Goal: Information Seeking & Learning: Learn about a topic

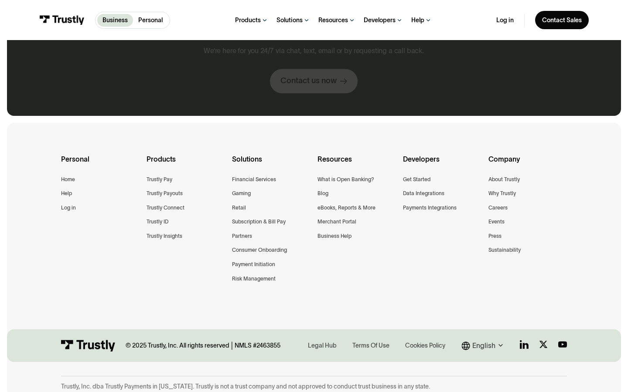
scroll to position [713, 0]
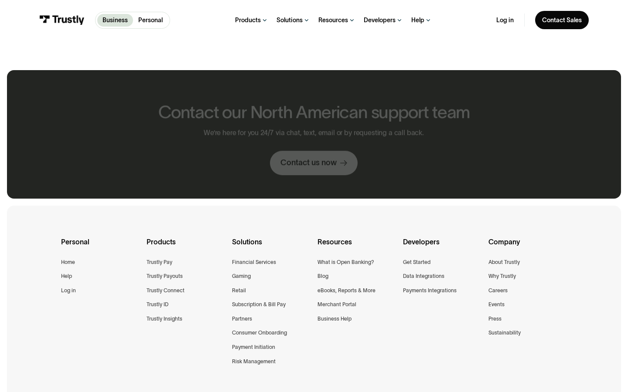
scroll to position [461, 0]
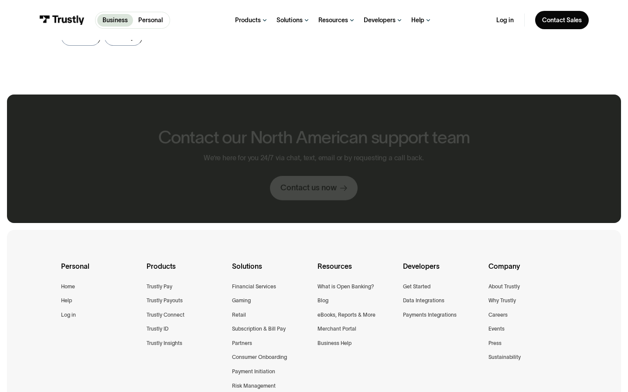
scroll to position [486, 0]
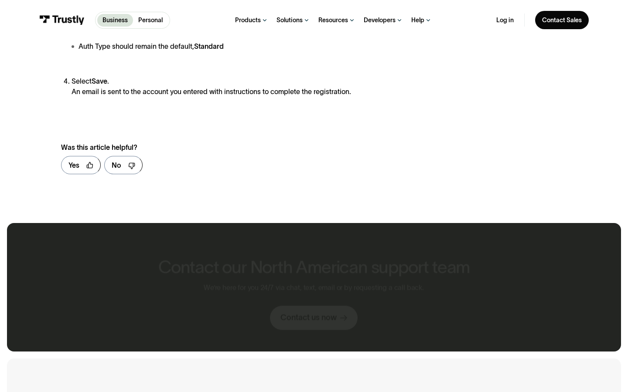
scroll to position [615, 0]
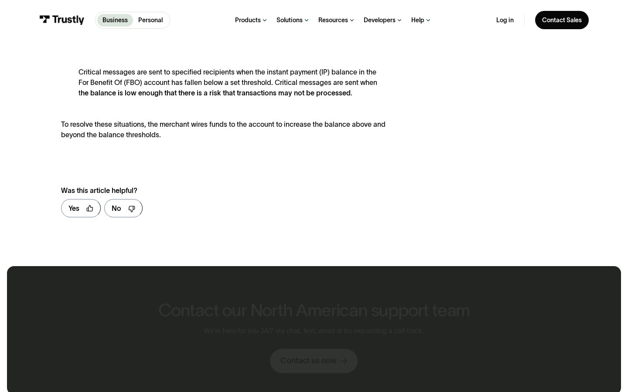
scroll to position [658, 0]
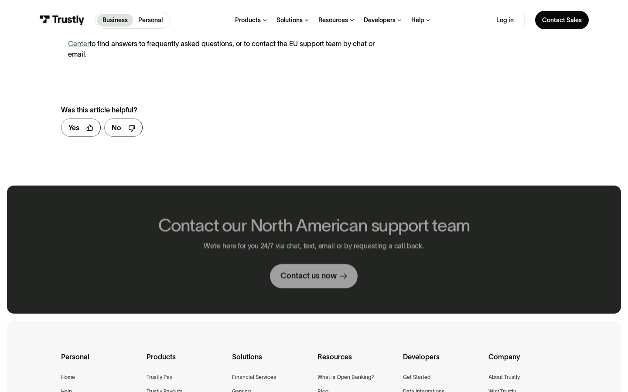
scroll to position [567, 0]
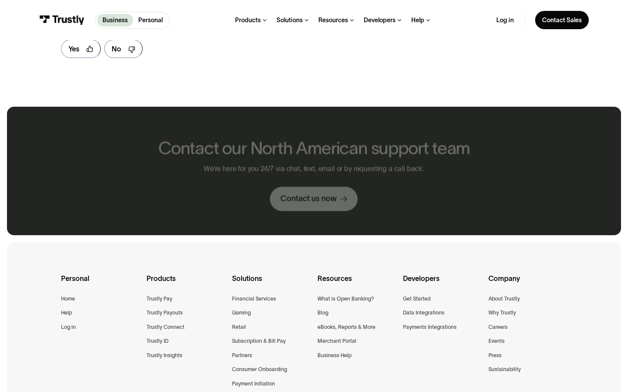
scroll to position [498, 0]
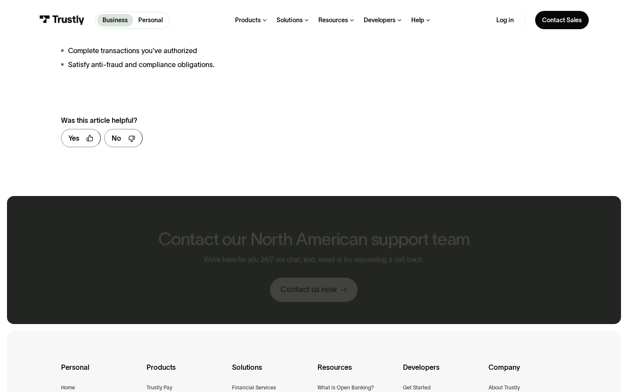
scroll to position [587, 0]
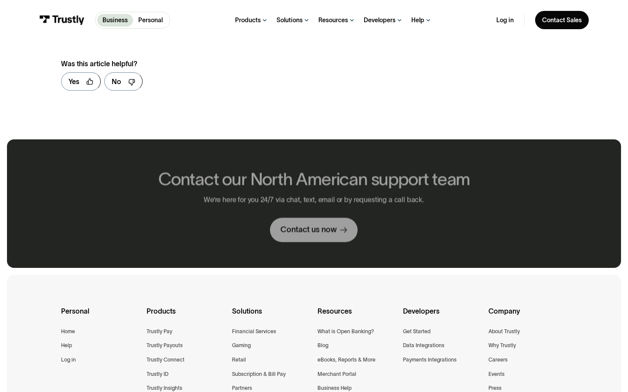
scroll to position [531, 0]
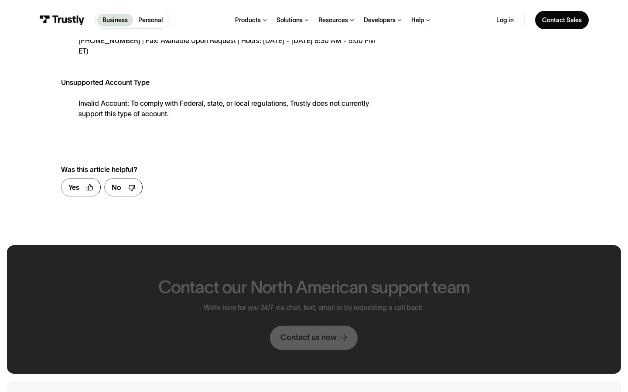
scroll to position [960, 0]
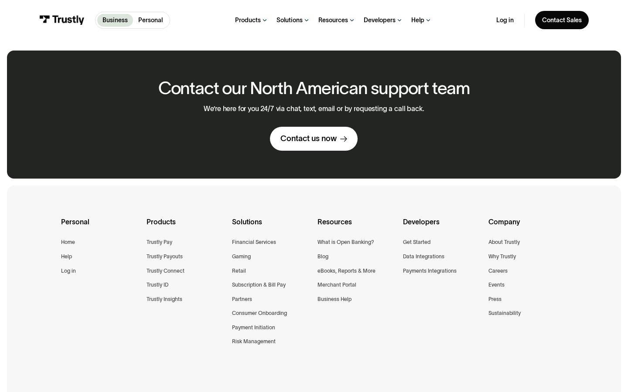
scroll to position [442, 0]
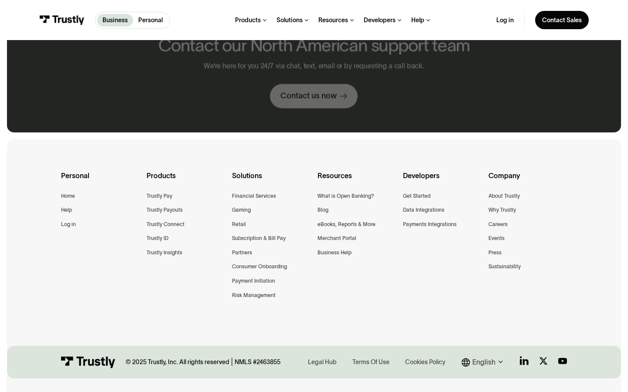
scroll to position [396, 0]
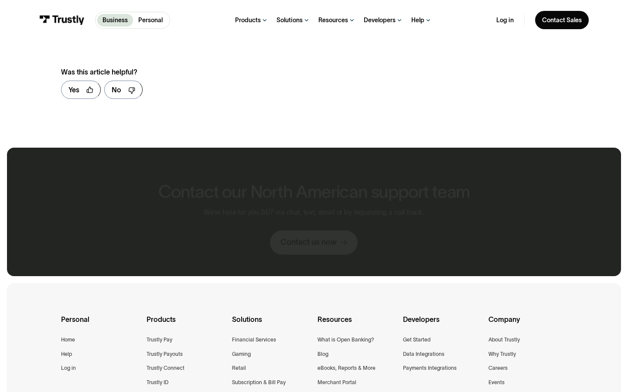
scroll to position [539, 0]
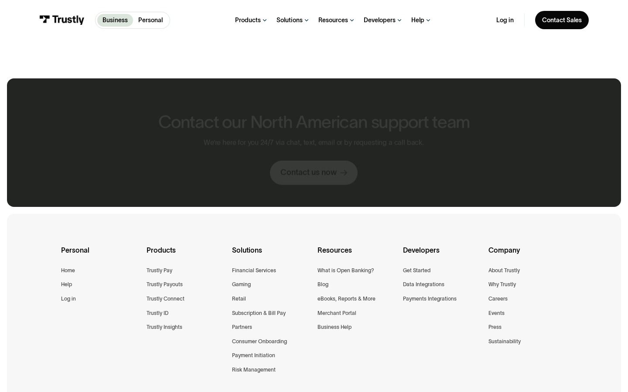
scroll to position [470, 0]
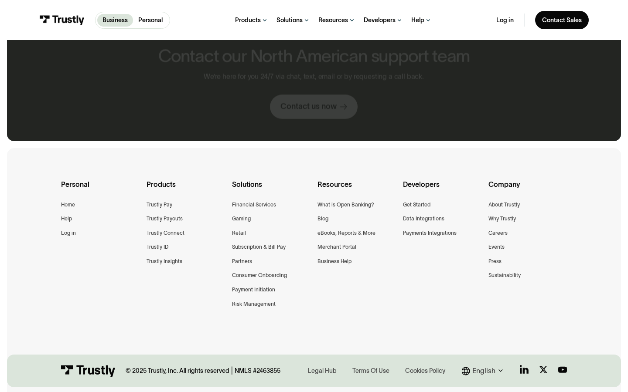
scroll to position [404, 0]
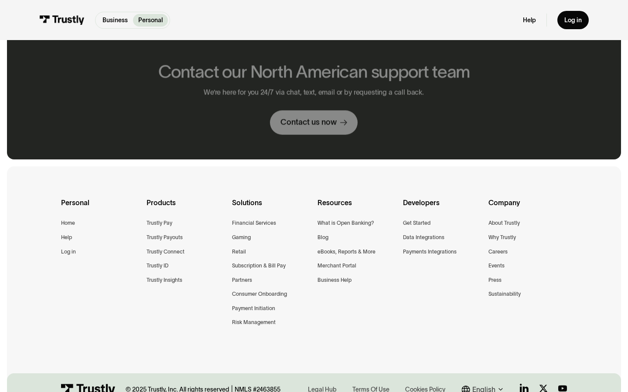
scroll to position [423, 0]
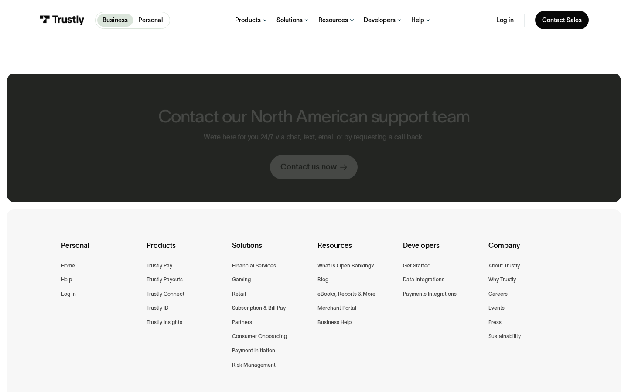
scroll to position [465, 0]
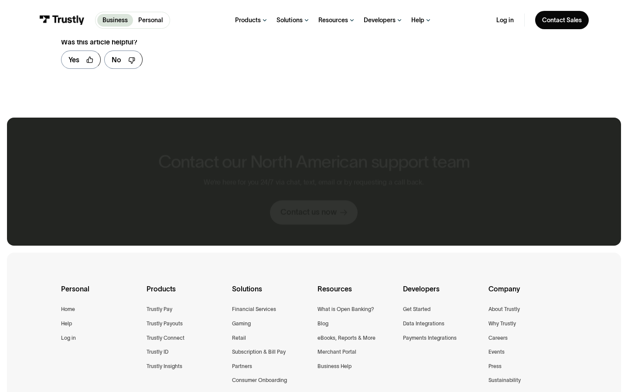
scroll to position [509, 0]
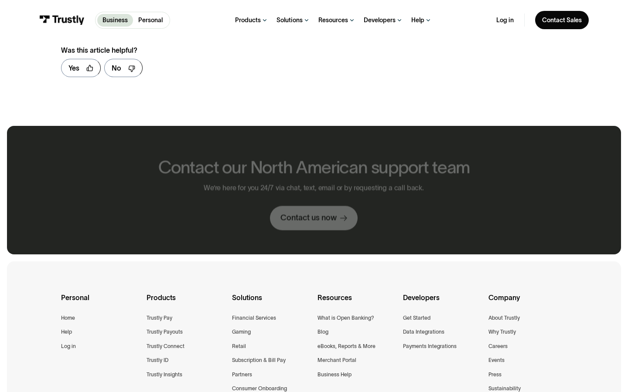
scroll to position [517, 0]
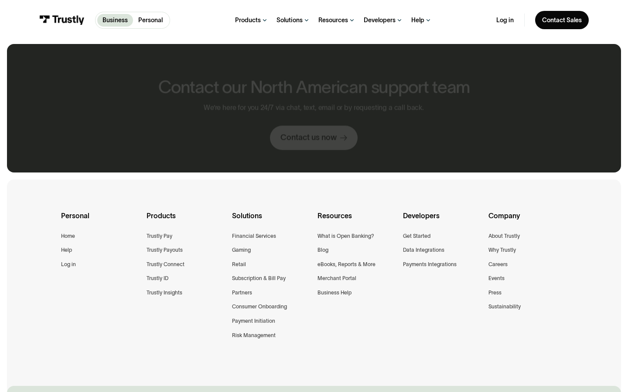
scroll to position [435, 0]
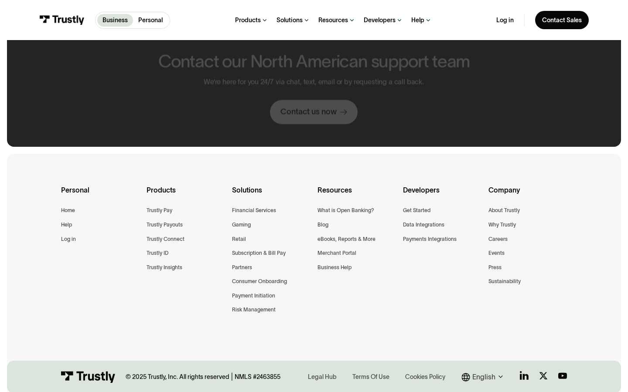
scroll to position [410, 0]
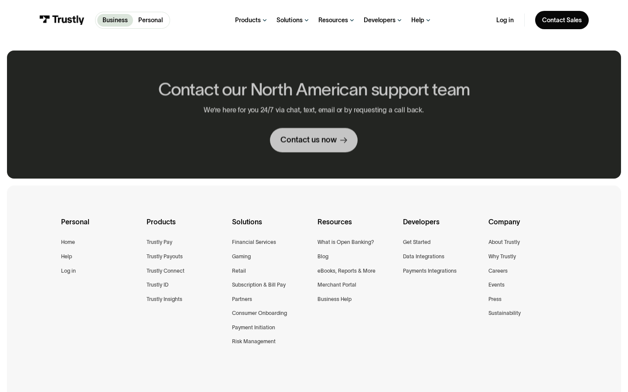
scroll to position [442, 0]
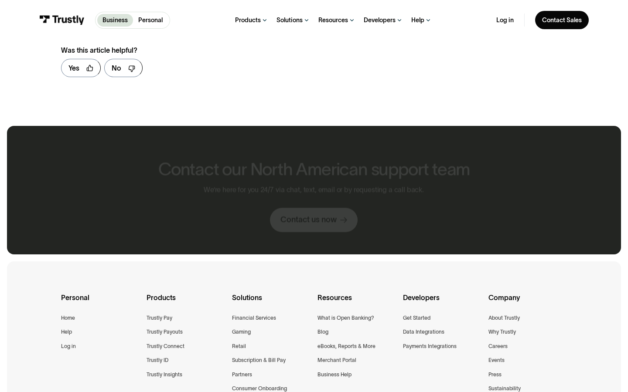
scroll to position [517, 0]
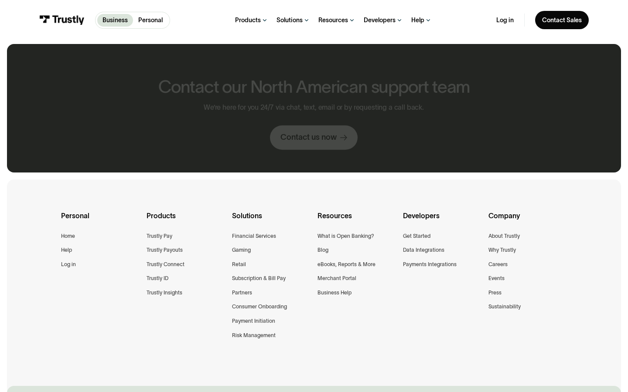
scroll to position [435, 0]
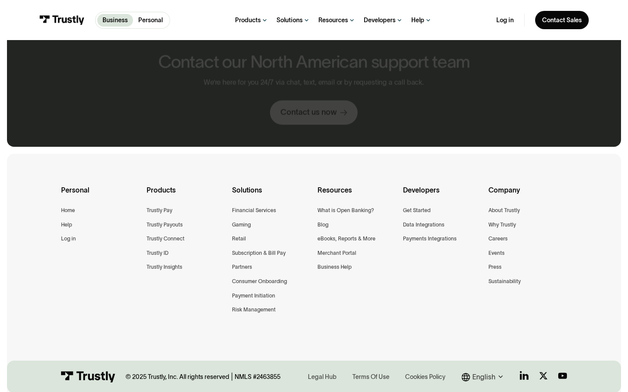
scroll to position [402, 0]
